Goal: Check status: Check status

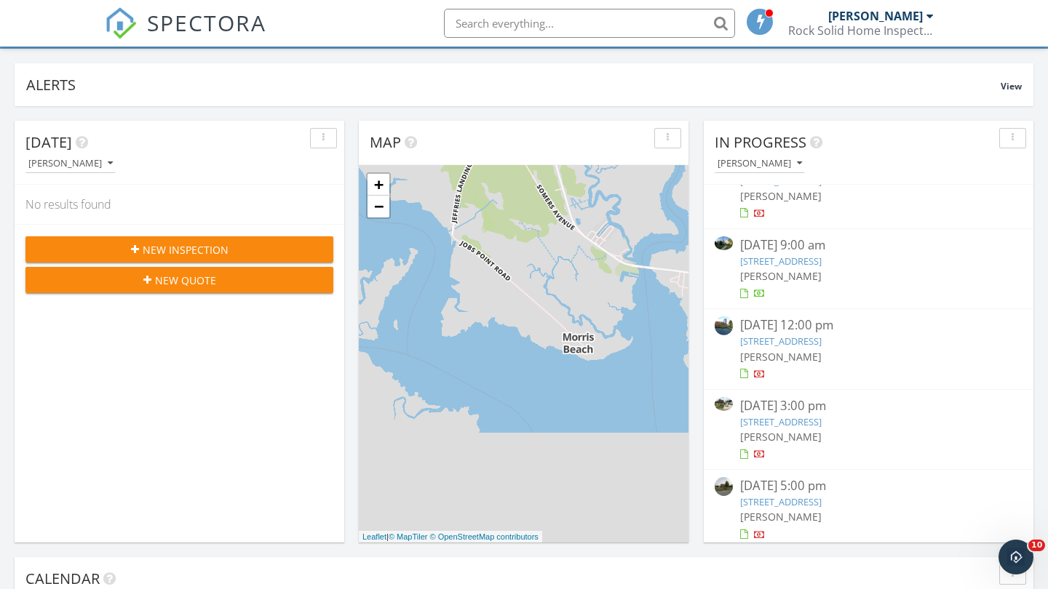
scroll to position [84, 0]
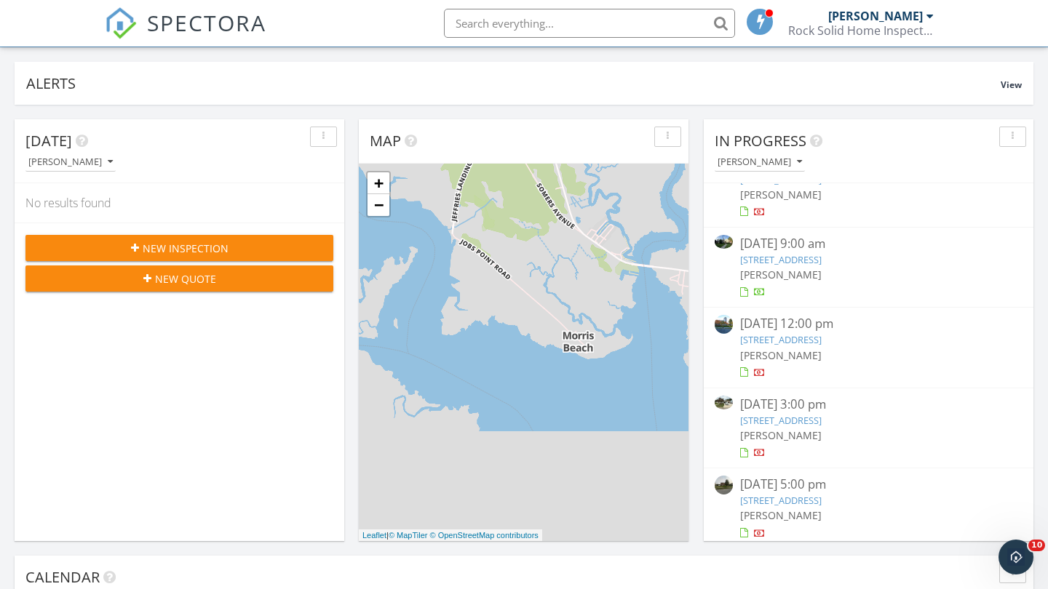
click at [822, 415] on link "[STREET_ADDRESS]" at bounding box center [780, 420] width 81 height 13
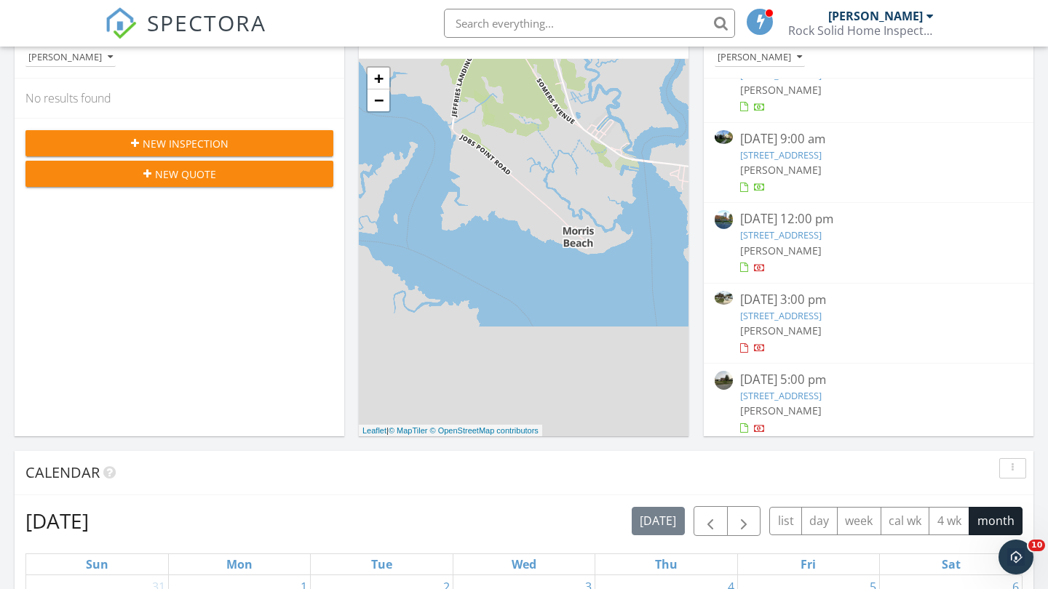
scroll to position [190, 0]
click at [822, 389] on link "1781 Cobblestone Lane, Vineland, NJ 08361" at bounding box center [780, 395] width 81 height 13
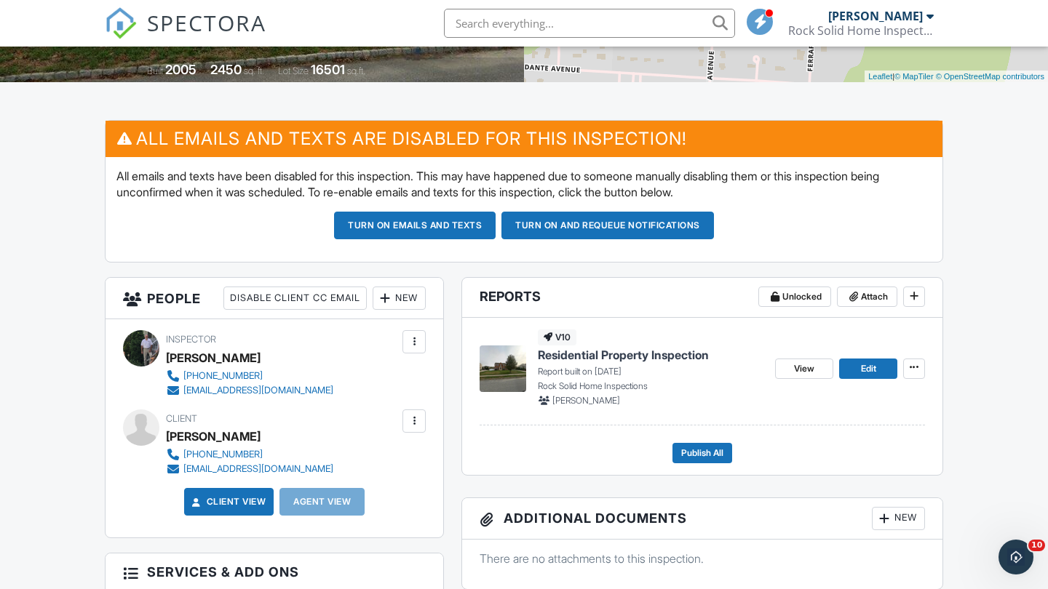
scroll to position [309, 0]
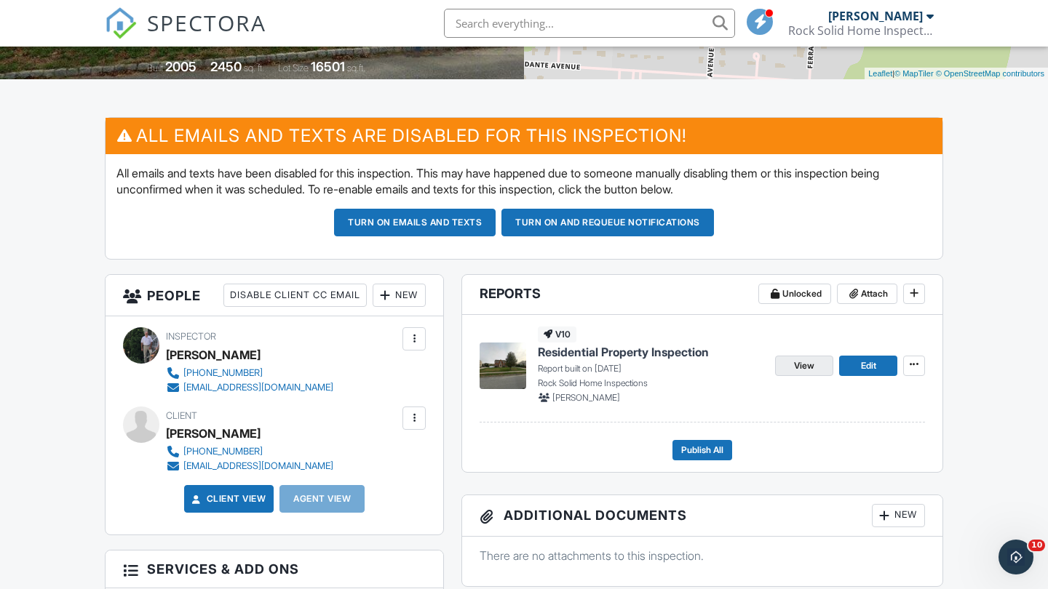
click at [794, 359] on span "View" at bounding box center [804, 366] width 20 height 15
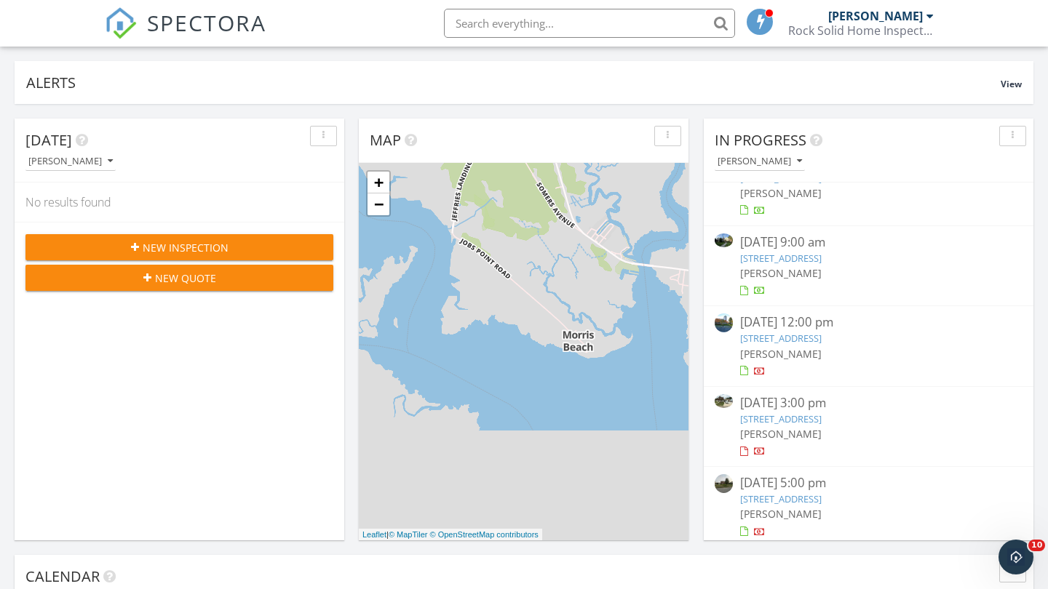
scroll to position [116, 0]
click at [822, 335] on link "4800 Harbor Beach Boulevard # 6103, Brigantine, NJ 08203" at bounding box center [780, 339] width 81 height 13
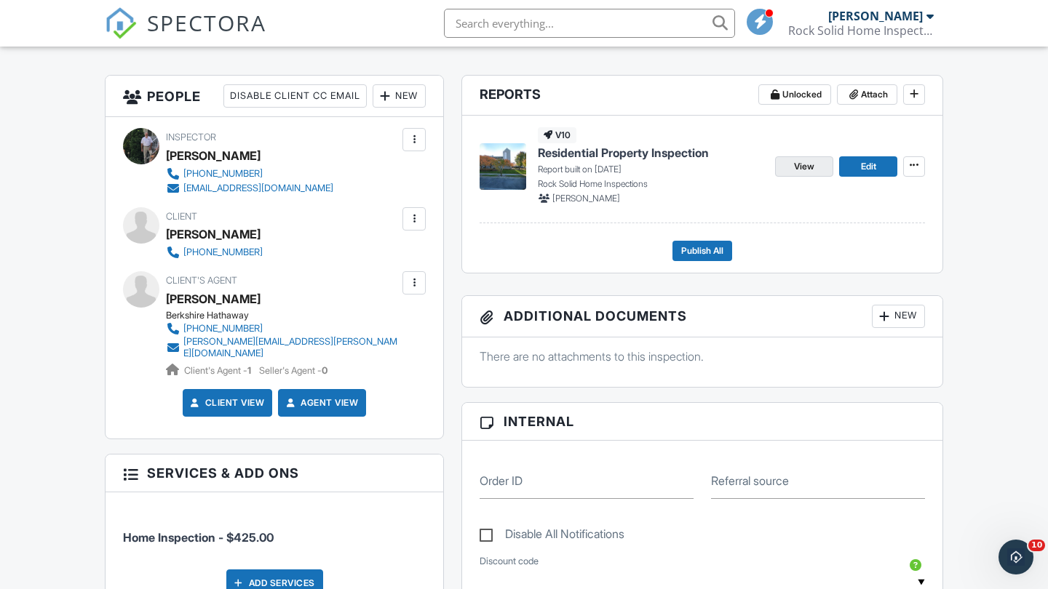
click at [809, 166] on span "View" at bounding box center [804, 166] width 20 height 15
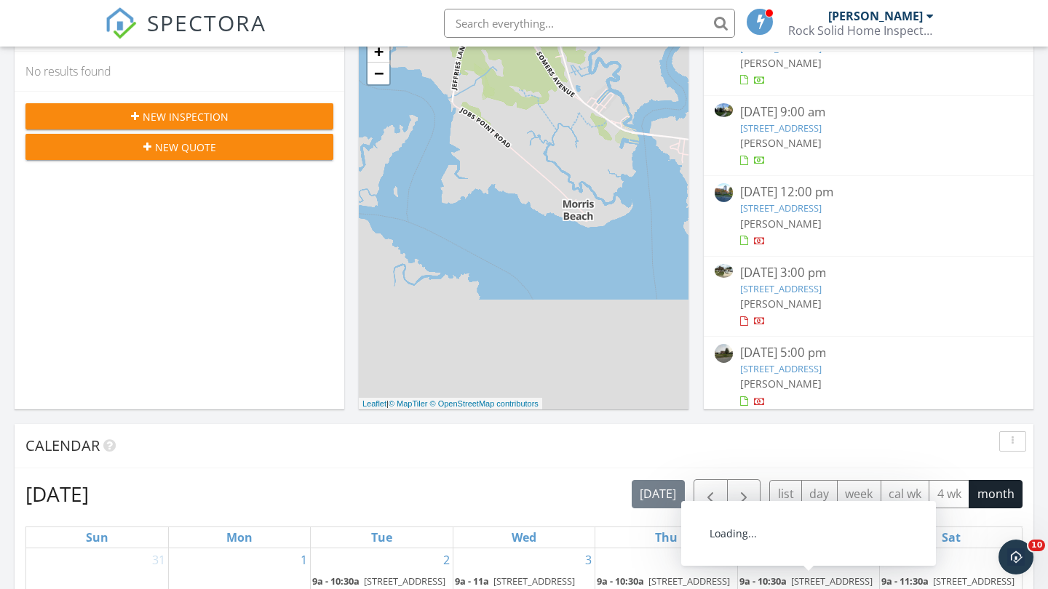
scroll to position [201, 0]
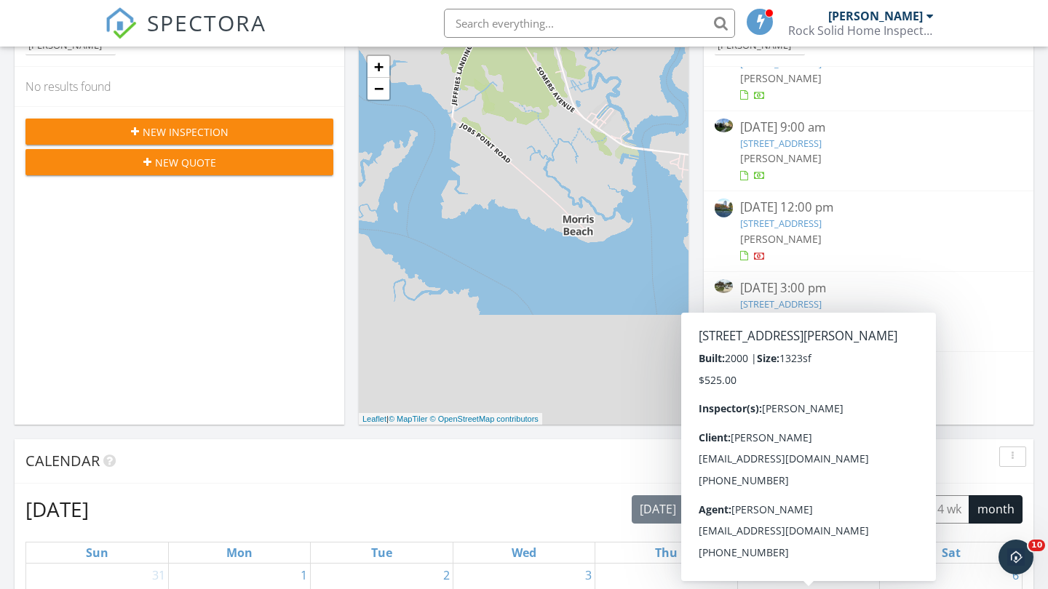
click at [822, 301] on link "21 Bright Avenue, Pennsville Township, NJ 08070" at bounding box center [780, 304] width 81 height 13
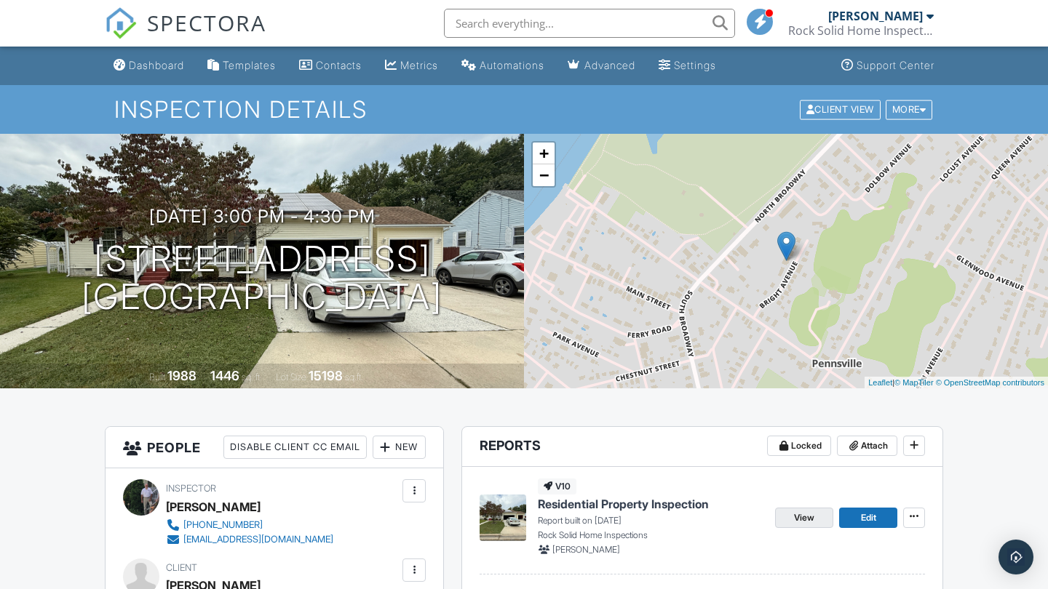
click at [794, 511] on span "View" at bounding box center [804, 518] width 20 height 15
